Goal: Task Accomplishment & Management: Complete application form

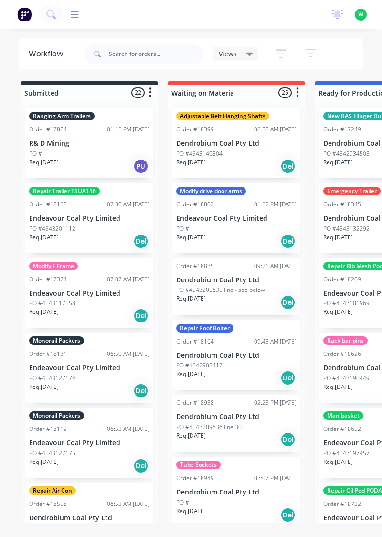
click at [75, 18] on icon at bounding box center [75, 14] width 8 height 9
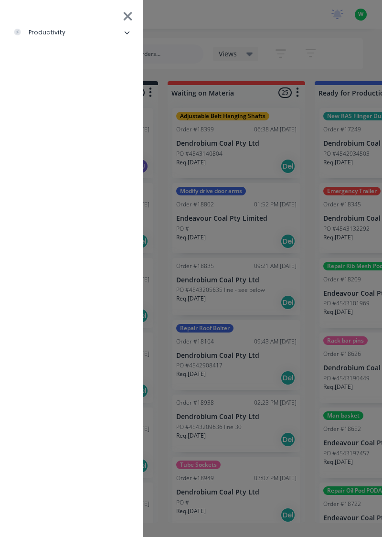
click at [63, 43] on li "productivity" at bounding box center [72, 33] width 128 height 24
click at [49, 132] on div "Timesheets" at bounding box center [46, 128] width 51 height 9
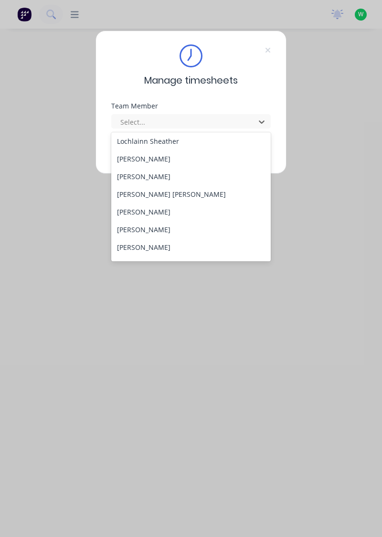
scroll to position [302, 0]
click at [163, 216] on div "Rob Bracamonte" at bounding box center [191, 212] width 160 height 18
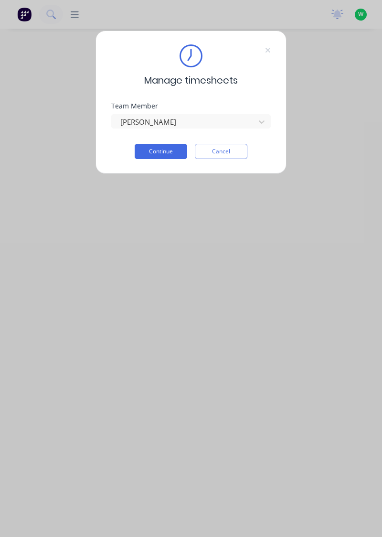
click at [167, 154] on button "Continue" at bounding box center [161, 151] width 53 height 15
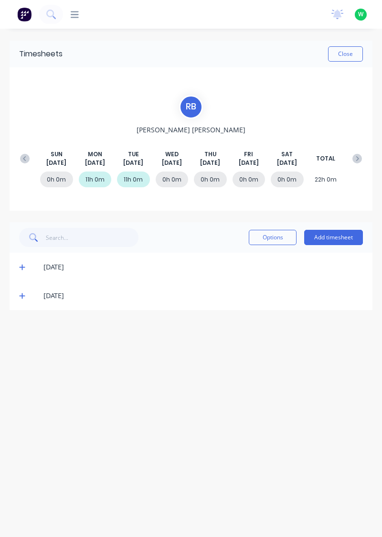
click at [23, 266] on icon at bounding box center [22, 266] width 6 height 7
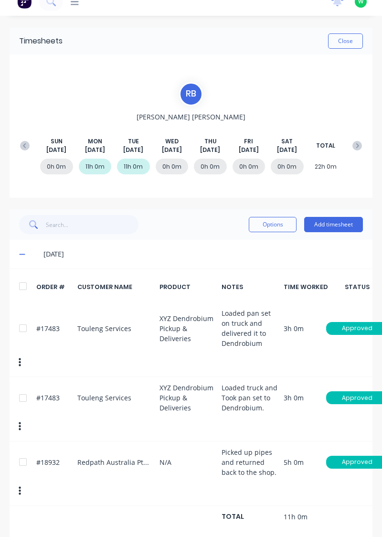
scroll to position [15, 0]
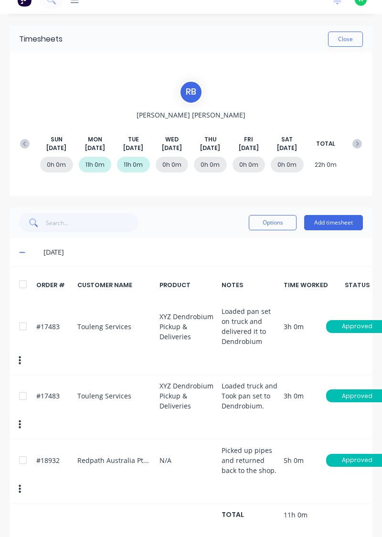
click at [20, 252] on icon at bounding box center [22, 252] width 6 height 7
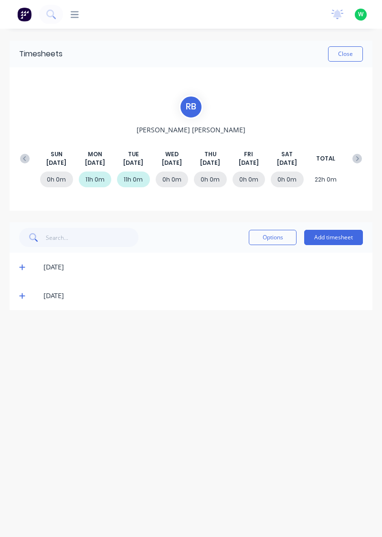
scroll to position [0, 0]
click at [21, 294] on icon at bounding box center [22, 295] width 6 height 7
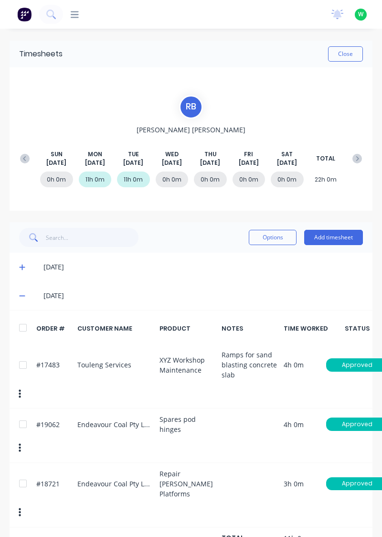
click at [336, 238] on button "Add timesheet" at bounding box center [333, 237] width 59 height 15
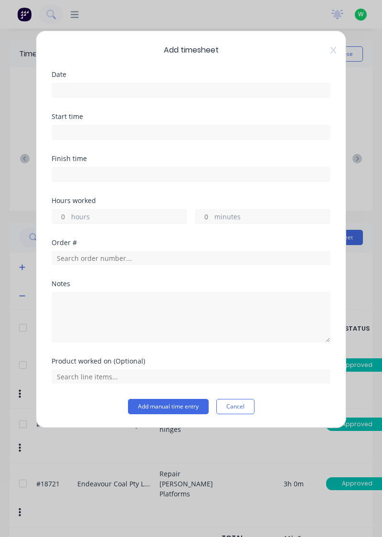
click at [136, 92] on input at bounding box center [191, 90] width 278 height 14
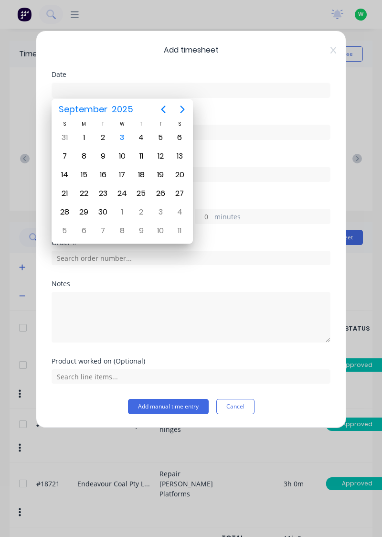
click at [119, 144] on div "3" at bounding box center [122, 137] width 19 height 18
type input "03/09/2025"
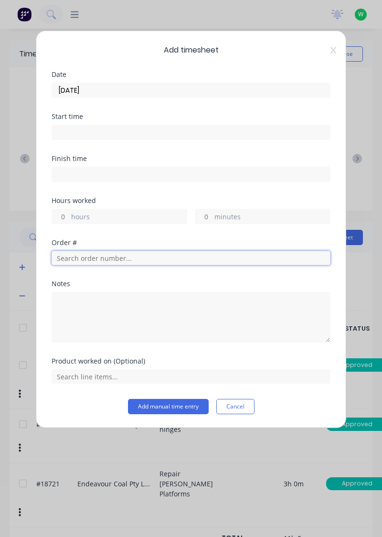
click at [84, 260] on input "text" at bounding box center [191, 258] width 279 height 14
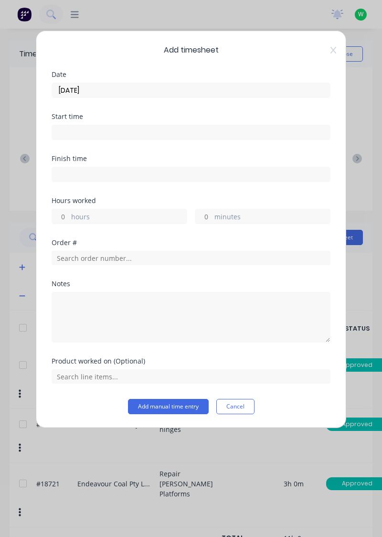
click at [65, 219] on input "hours" at bounding box center [60, 216] width 17 height 14
type input "2"
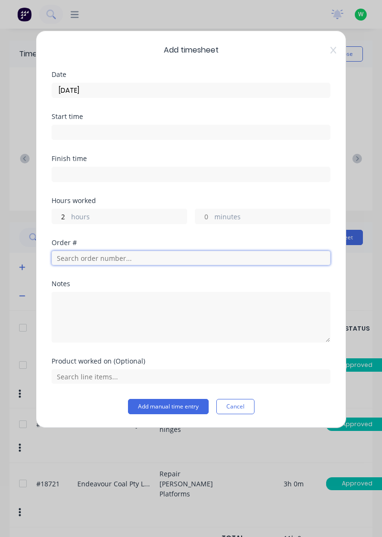
click at [113, 259] on input "text" at bounding box center [191, 258] width 279 height 14
type input "18721"
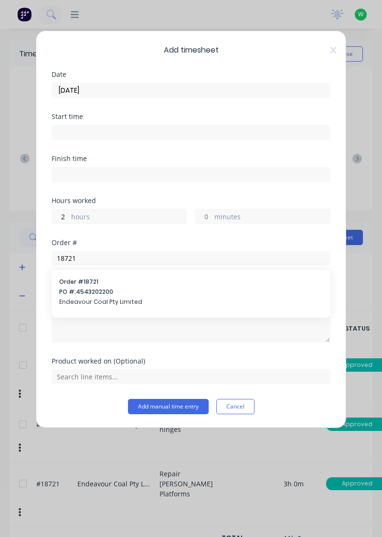
click at [102, 300] on span "Endeavour Coal Pty Limited" at bounding box center [190, 301] width 263 height 9
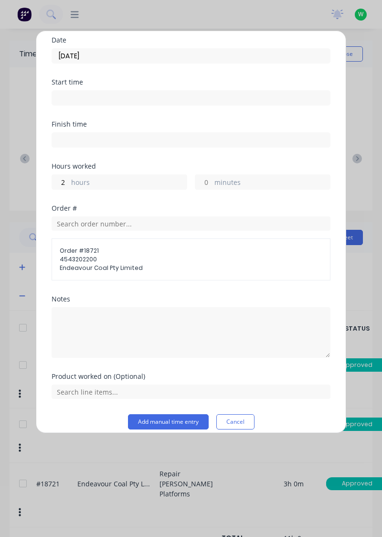
scroll to position [33, 0]
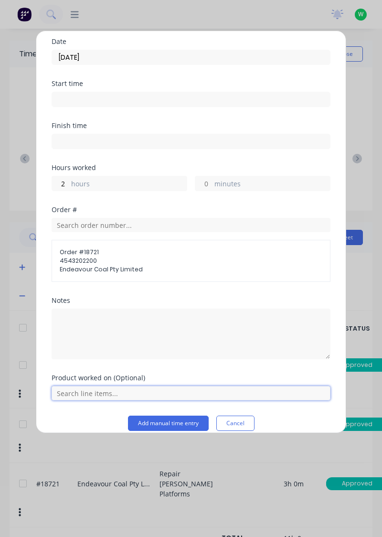
click at [148, 393] on input "text" at bounding box center [191, 393] width 279 height 14
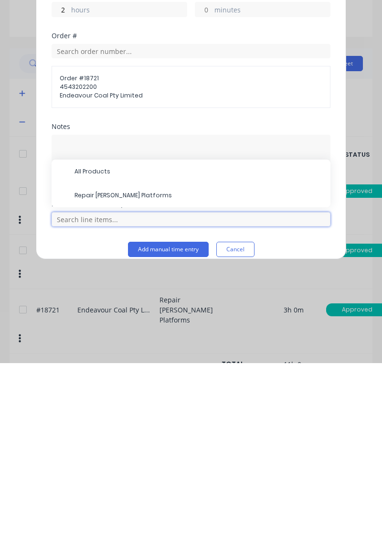
scroll to position [35, 0]
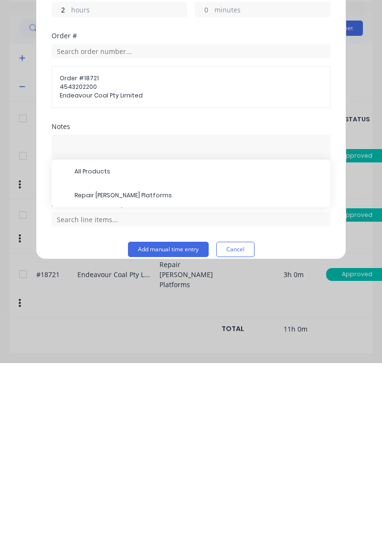
click at [125, 369] on span "Repair [PERSON_NAME] Platforms" at bounding box center [198, 369] width 248 height 9
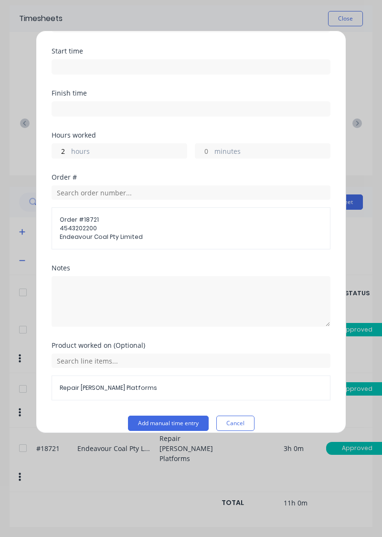
scroll to position [74, 0]
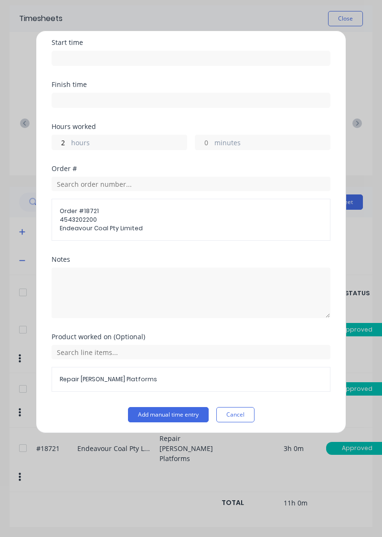
click at [190, 412] on button "Add manual time entry" at bounding box center [168, 414] width 81 height 15
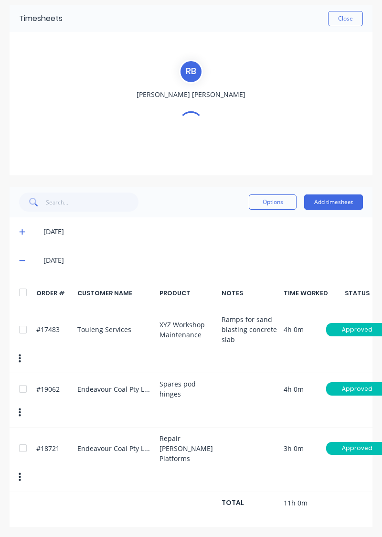
scroll to position [0, 0]
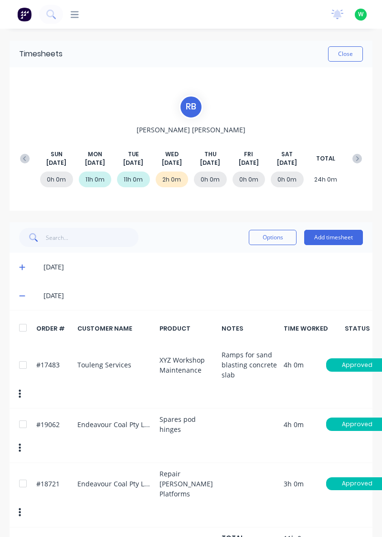
click at [343, 239] on button "Add timesheet" at bounding box center [333, 237] width 59 height 15
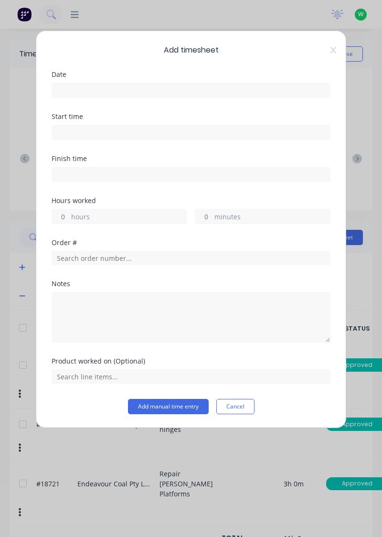
click at [116, 92] on input at bounding box center [191, 90] width 278 height 14
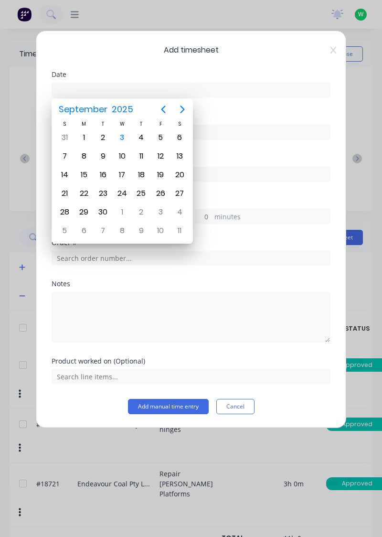
click at [126, 142] on div "3" at bounding box center [122, 137] width 14 height 14
type input "03/09/2025"
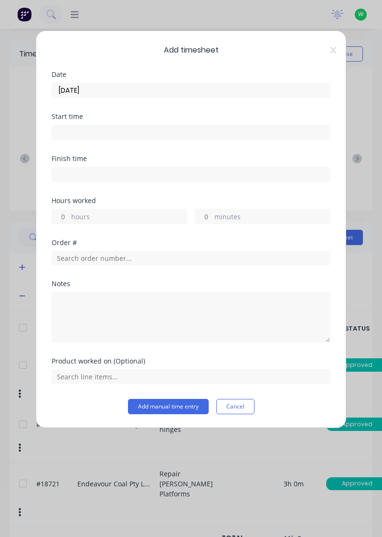
click at [331, 53] on icon at bounding box center [333, 50] width 6 height 7
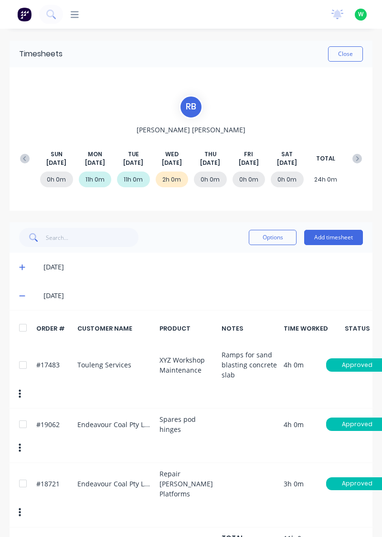
click at [338, 240] on button "Add timesheet" at bounding box center [333, 237] width 59 height 15
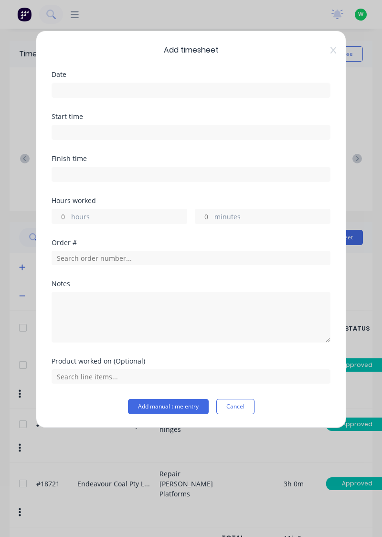
click at [59, 215] on input "hours" at bounding box center [60, 216] width 17 height 14
type input "9"
click at [96, 89] on input at bounding box center [191, 90] width 278 height 14
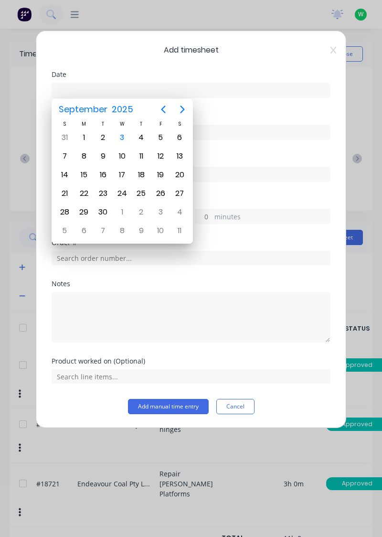
click at [123, 141] on div "3" at bounding box center [122, 137] width 14 height 14
type input "03/09/2025"
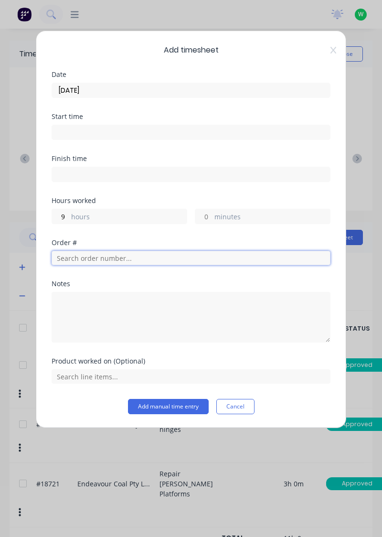
click at [76, 261] on input "text" at bounding box center [191, 258] width 279 height 14
type input "17943"
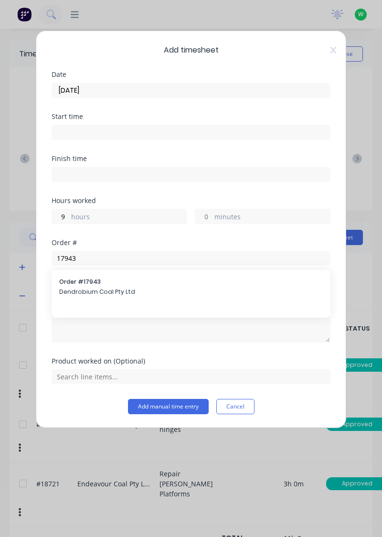
click at [103, 291] on span "Dendrobium Coal Pty Ltd" at bounding box center [190, 291] width 263 height 9
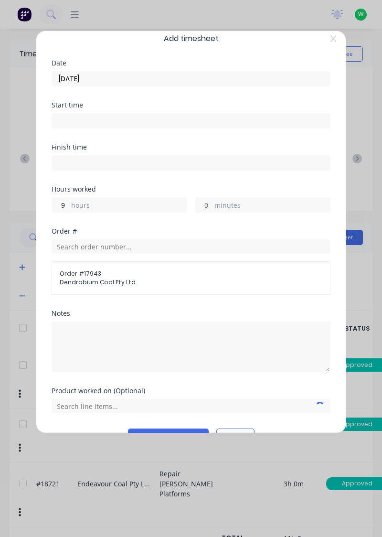
scroll to position [33, 0]
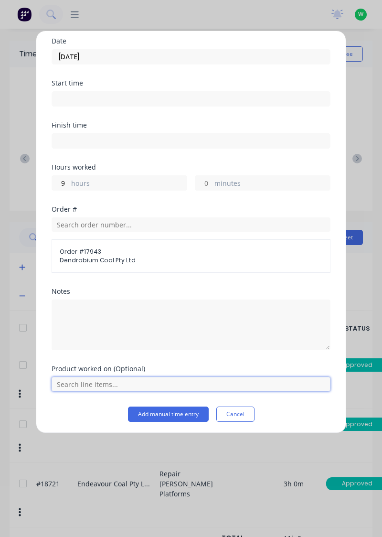
click at [99, 384] on input "text" at bounding box center [191, 384] width 279 height 14
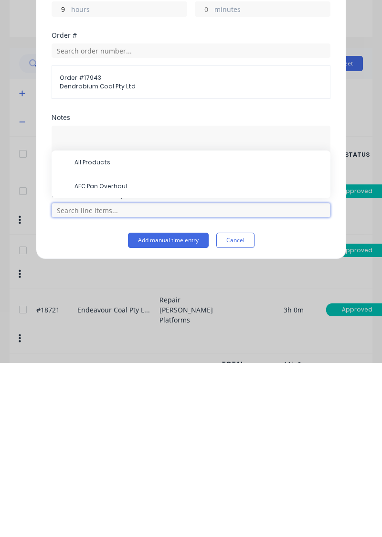
scroll to position [27, 0]
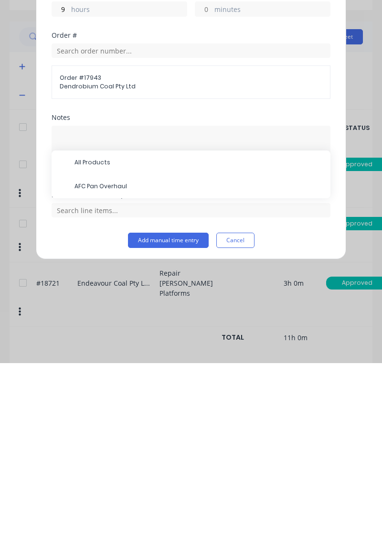
click at [113, 361] on span "AFC Pan Overhaul" at bounding box center [198, 360] width 248 height 9
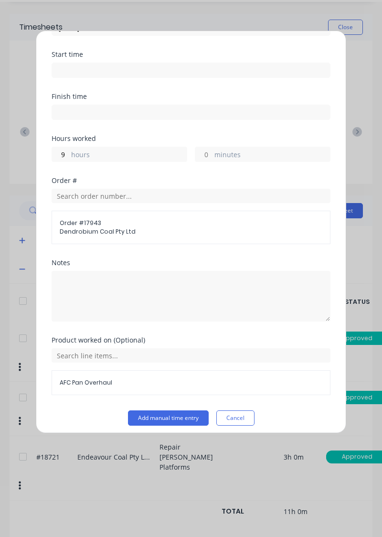
scroll to position [65, 0]
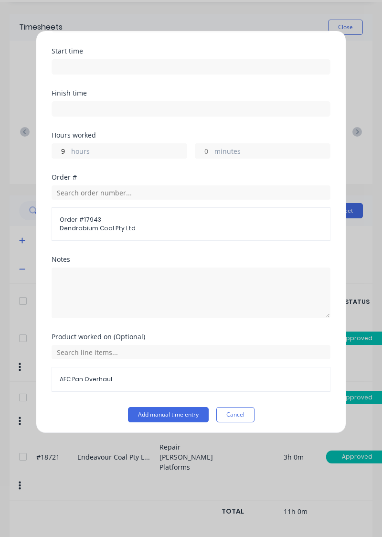
click at [178, 414] on button "Add manual time entry" at bounding box center [168, 414] width 81 height 15
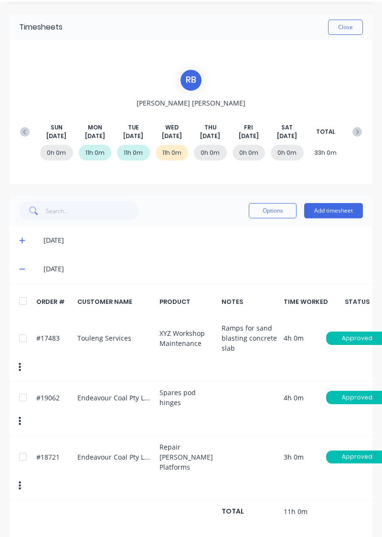
click at [350, 28] on button "Close" at bounding box center [345, 27] width 35 height 15
